Goal: Task Accomplishment & Management: Manage account settings

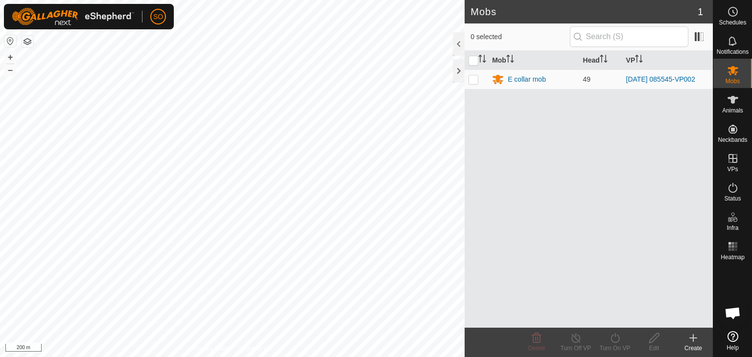
scroll to position [2521, 0]
click at [529, 77] on div "E collar mob" at bounding box center [527, 79] width 38 height 10
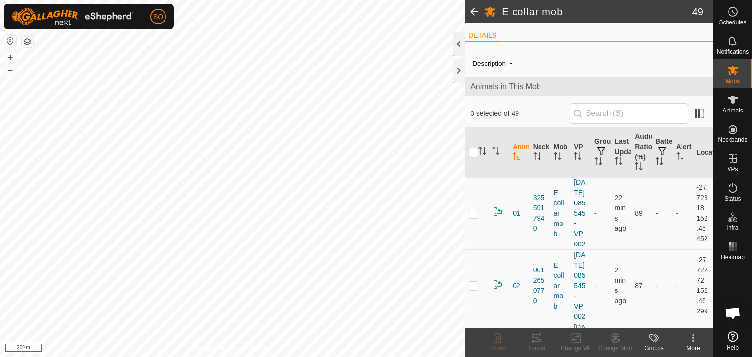
click at [460, 40] on div at bounding box center [459, 43] width 12 height 23
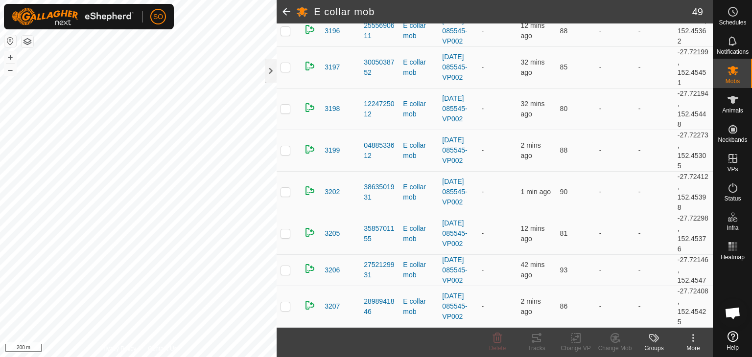
scroll to position [1872, 0]
click at [736, 339] on icon at bounding box center [732, 336] width 11 height 11
click at [691, 339] on icon at bounding box center [693, 338] width 12 height 12
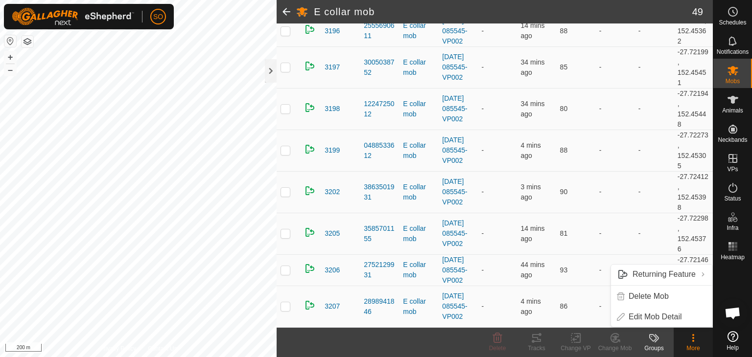
click at [534, 12] on h2 "E collar mob" at bounding box center [503, 12] width 378 height 12
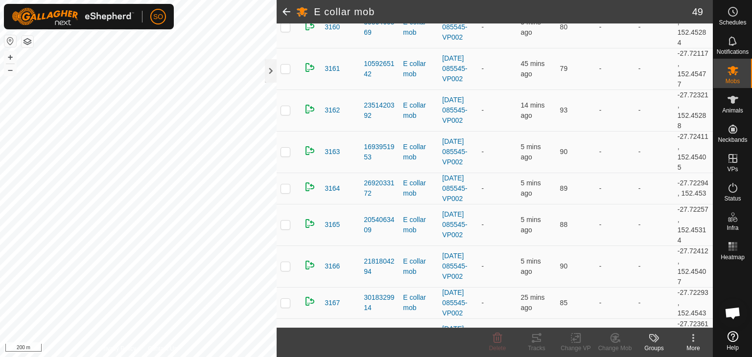
scroll to position [574, 0]
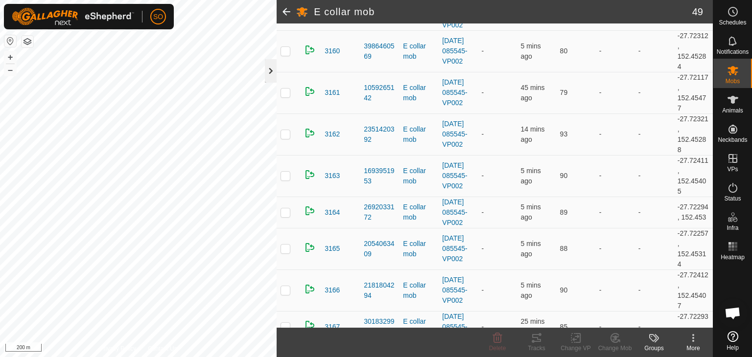
click at [272, 71] on div at bounding box center [271, 70] width 12 height 23
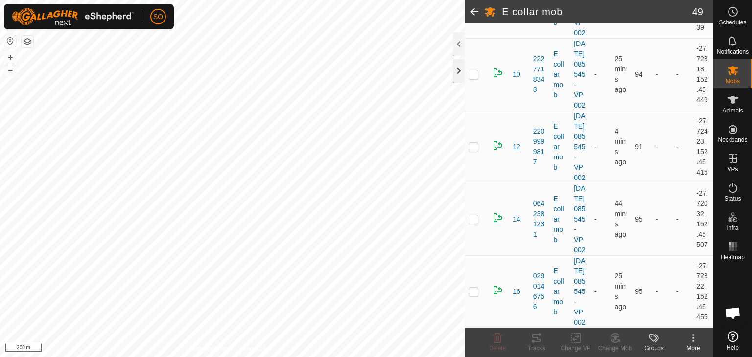
click at [460, 65] on div at bounding box center [459, 70] width 12 height 23
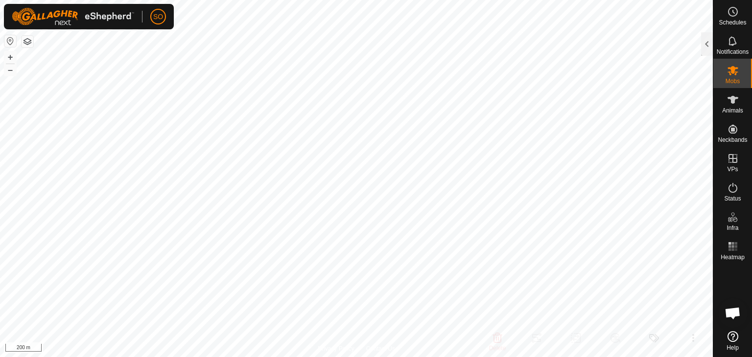
scroll to position [620, 0]
click at [155, 17] on span "SO" at bounding box center [158, 17] width 10 height 10
click at [184, 76] on span "Logout" at bounding box center [184, 75] width 24 height 8
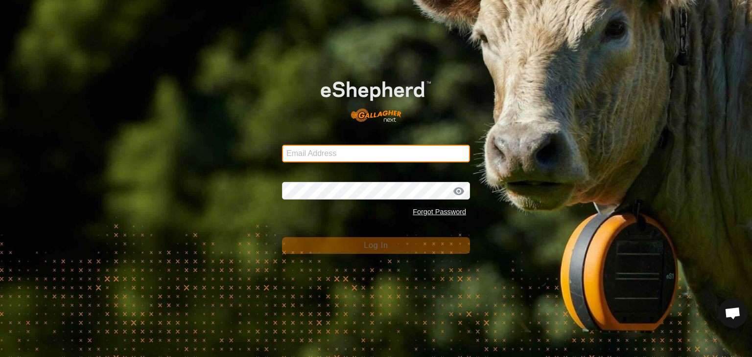
type input "[EMAIL_ADDRESS][DOMAIN_NAME]"
